Goal: Task Accomplishment & Management: Manage account settings

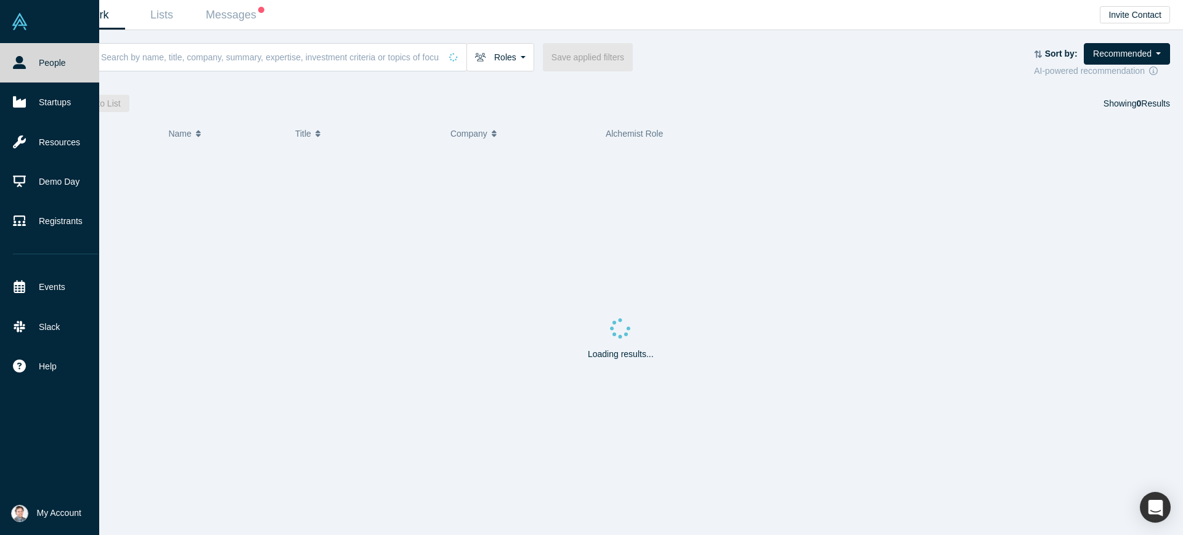
click at [26, 507] on button "My Account" at bounding box center [46, 513] width 70 height 17
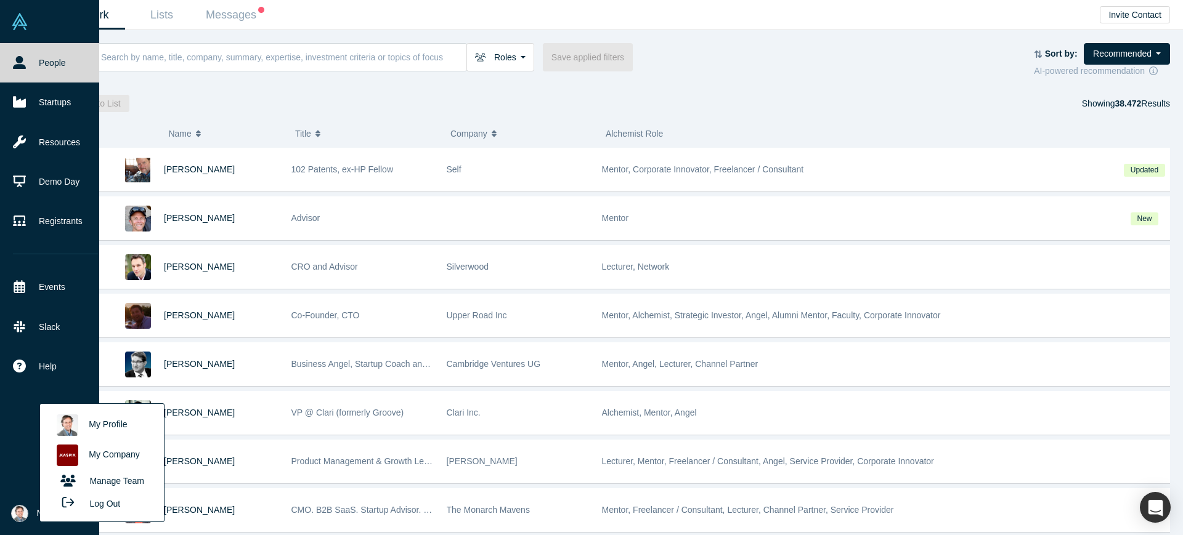
click at [107, 454] on link "My Company" at bounding box center [102, 456] width 102 height 30
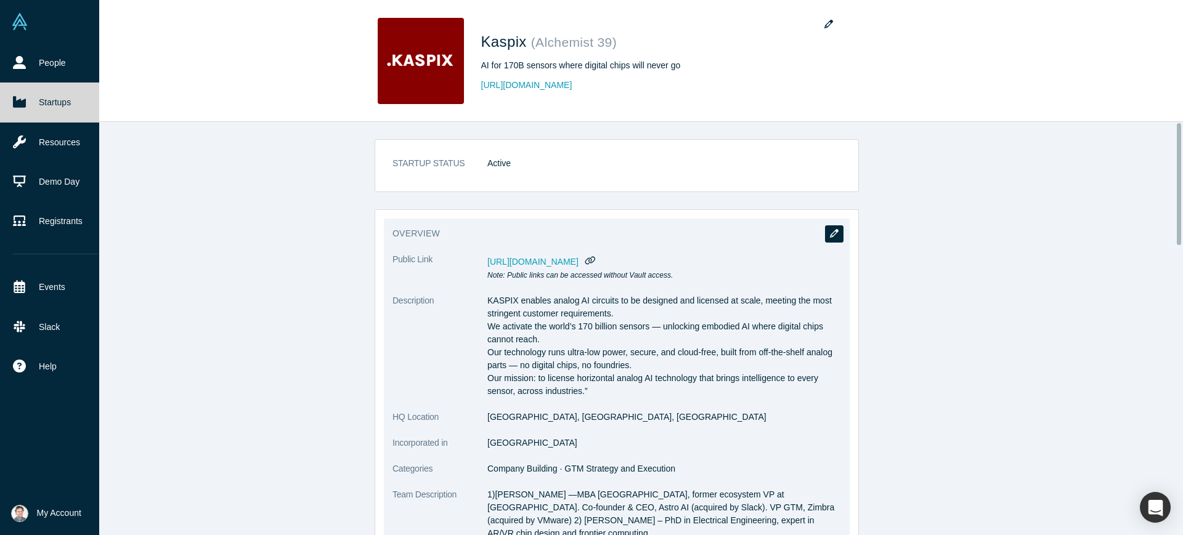
click at [833, 234] on button "button" at bounding box center [834, 234] width 18 height 17
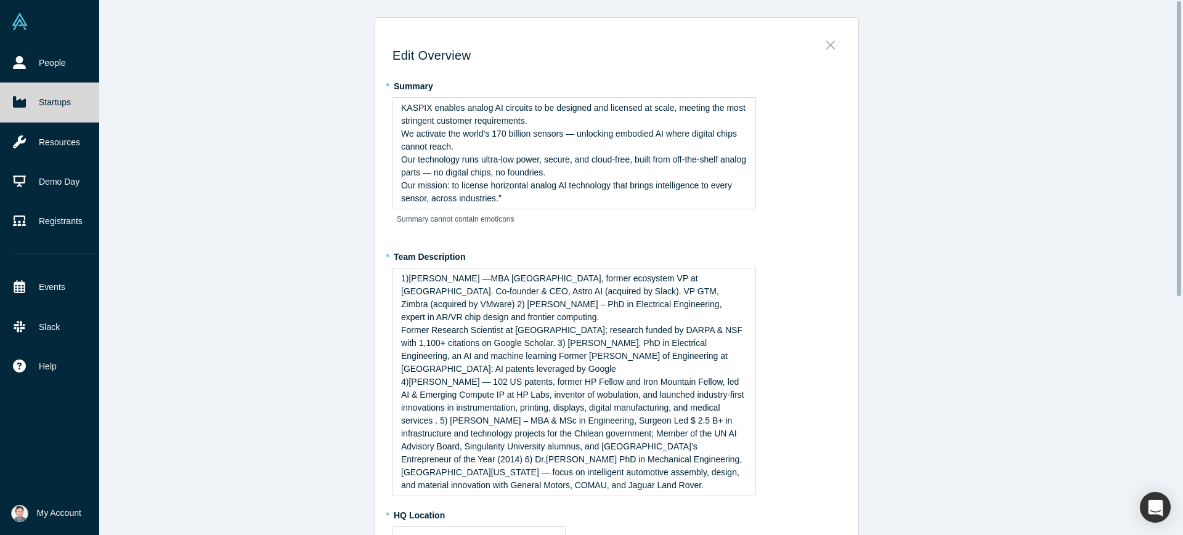
click at [823, 36] on button "Close" at bounding box center [831, 41] width 26 height 17
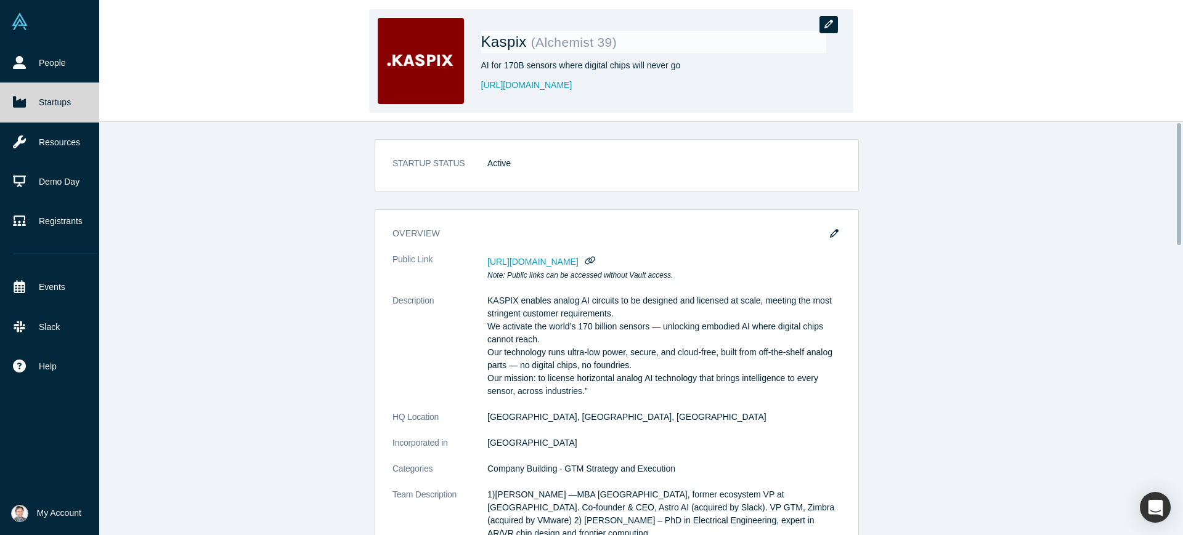
click at [825, 31] on button "button" at bounding box center [828, 24] width 18 height 17
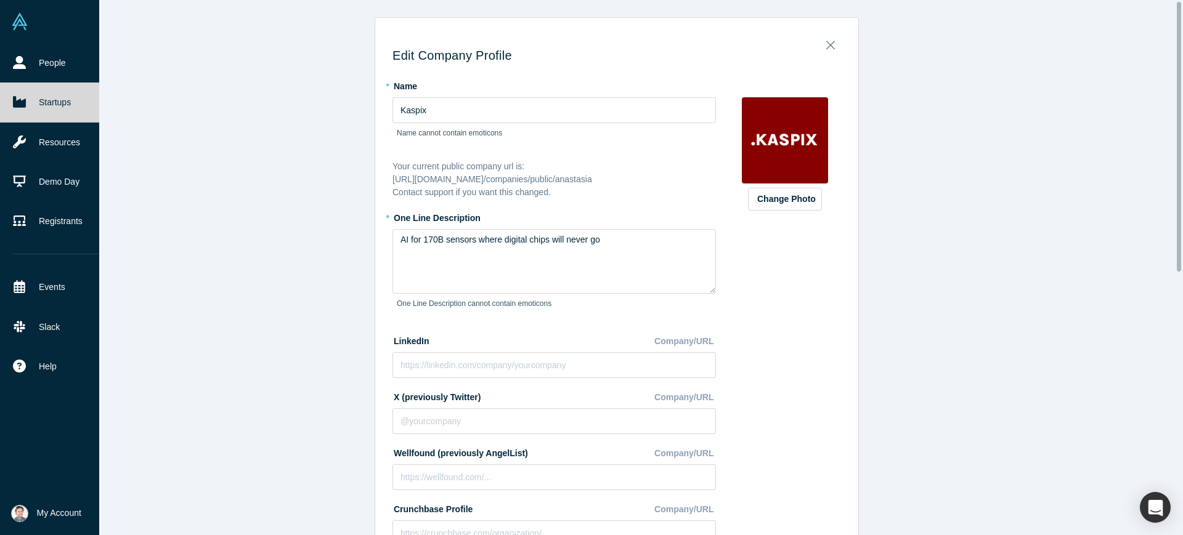
scroll to position [154, 0]
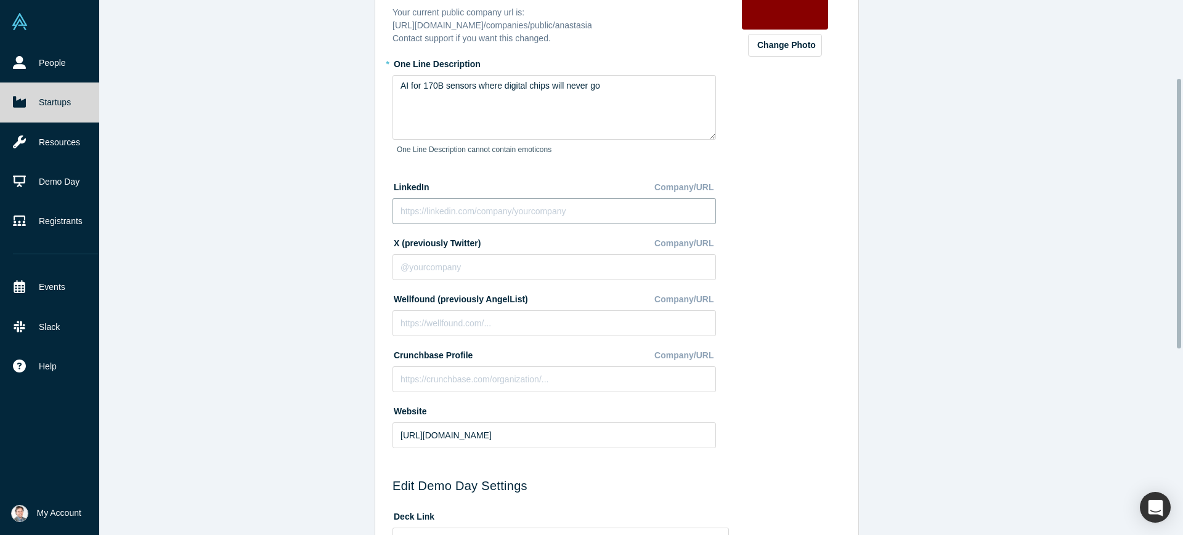
click at [521, 211] on input at bounding box center [553, 211] width 323 height 26
paste input "[URL][DOMAIN_NAME]"
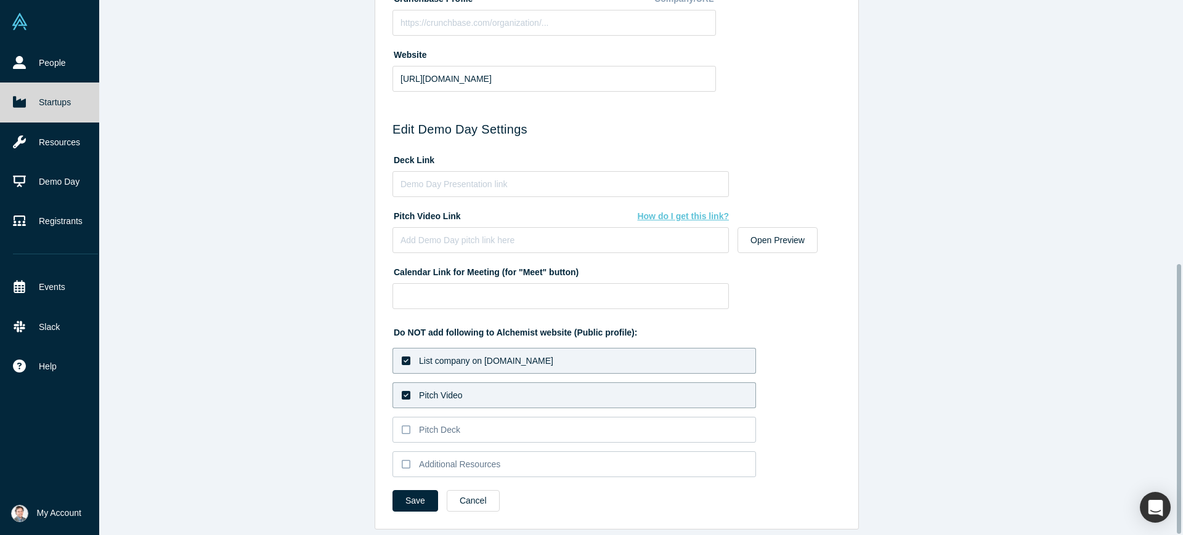
scroll to position [523, 0]
type input "[URL][DOMAIN_NAME]"
click at [425, 496] on button "Save" at bounding box center [415, 501] width 46 height 22
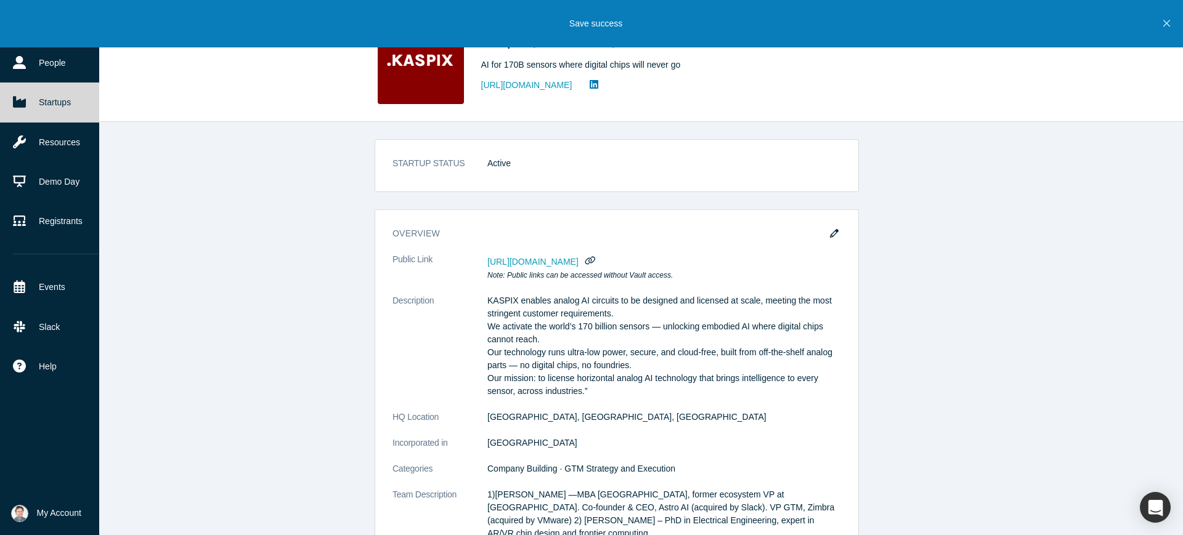
click at [939, 180] on div "STARTUP STATUS Active overview Public Link [URL][DOMAIN_NAME] Note: Public link…" at bounding box center [617, 334] width 1156 height 425
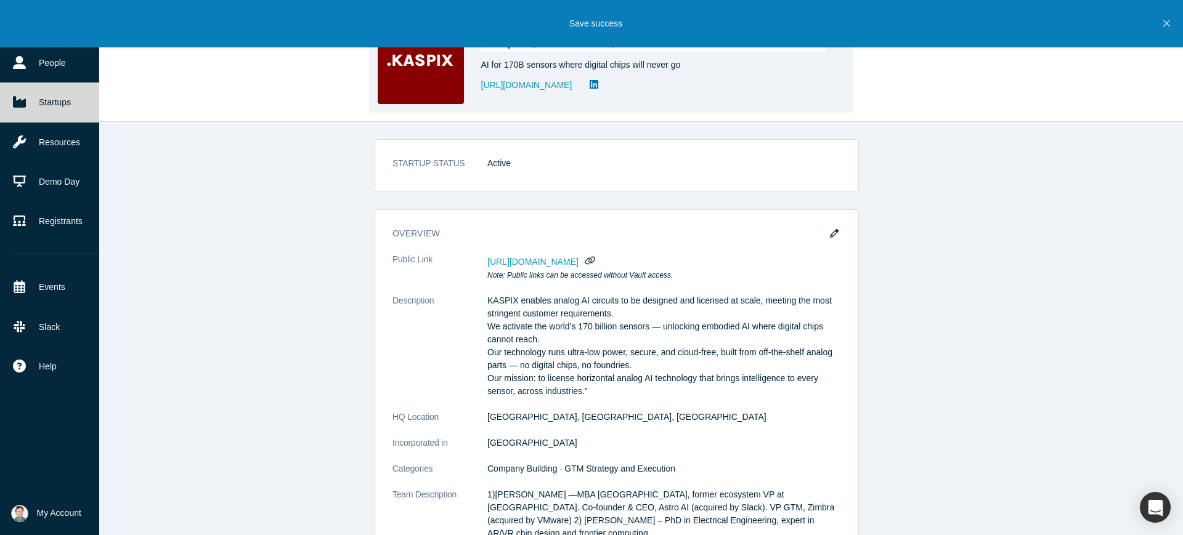
click at [397, 78] on img at bounding box center [421, 61] width 86 height 86
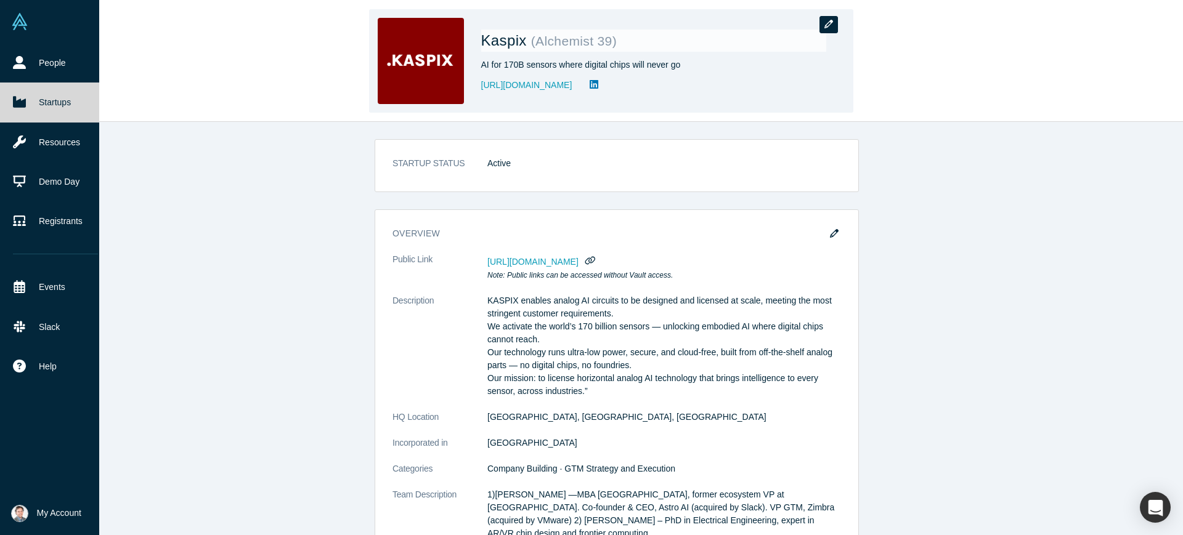
click at [828, 26] on icon "button" at bounding box center [828, 24] width 9 height 9
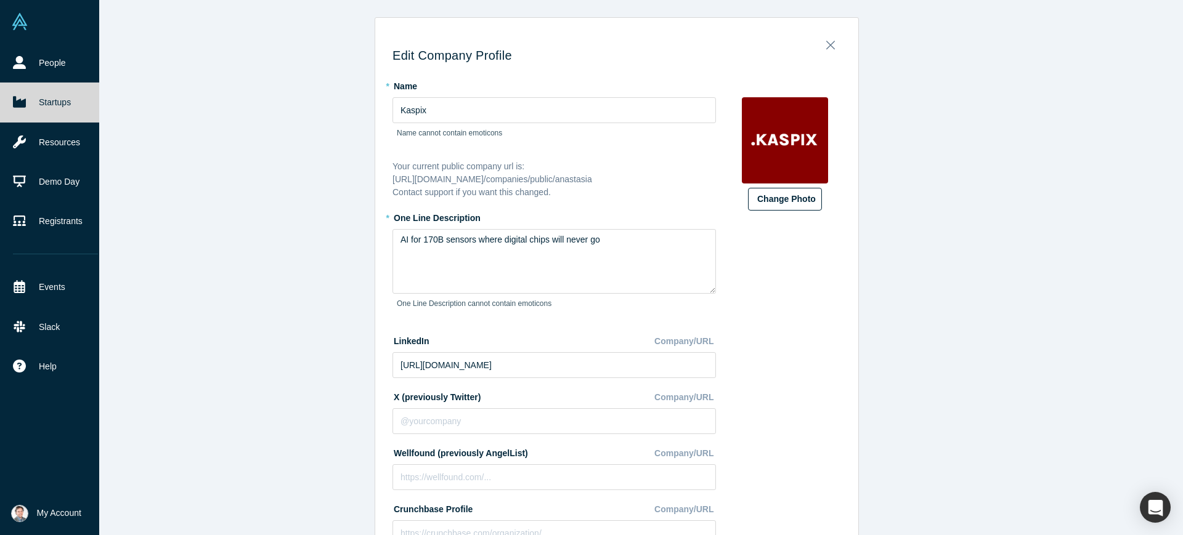
click at [771, 199] on button "Change Photo" at bounding box center [785, 199] width 74 height 23
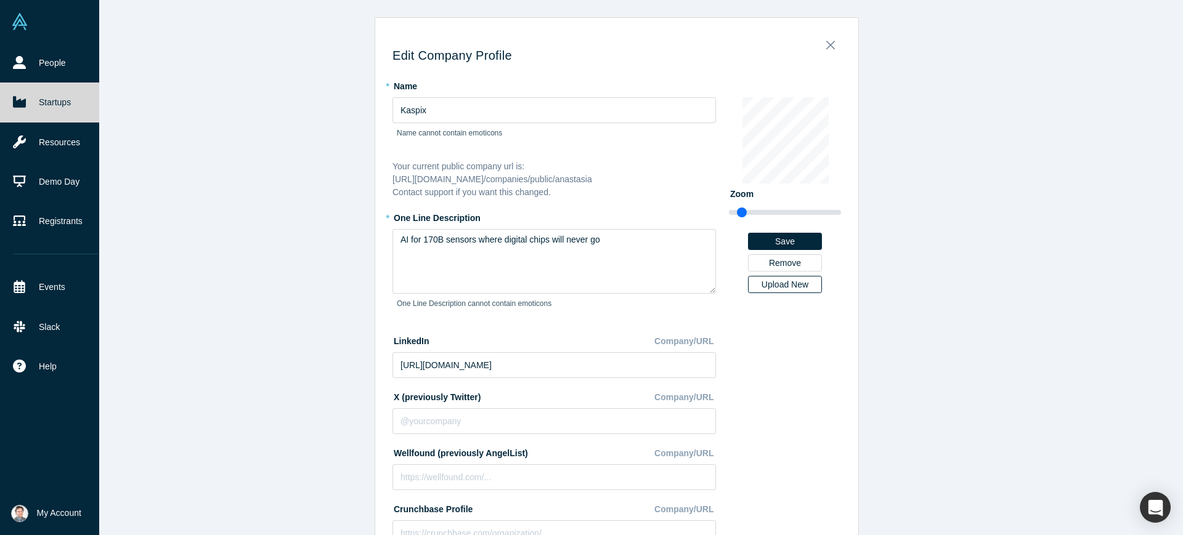
click at [778, 287] on div "Upload New" at bounding box center [785, 284] width 57 height 9
click at [0, 0] on input "Upload New" at bounding box center [0, 0] width 0 height 0
type input "1.31"
click at [746, 212] on input "range" at bounding box center [785, 212] width 112 height 15
click at [826, 44] on icon "Close" at bounding box center [830, 45] width 9 height 14
